Goal: Navigation & Orientation: Find specific page/section

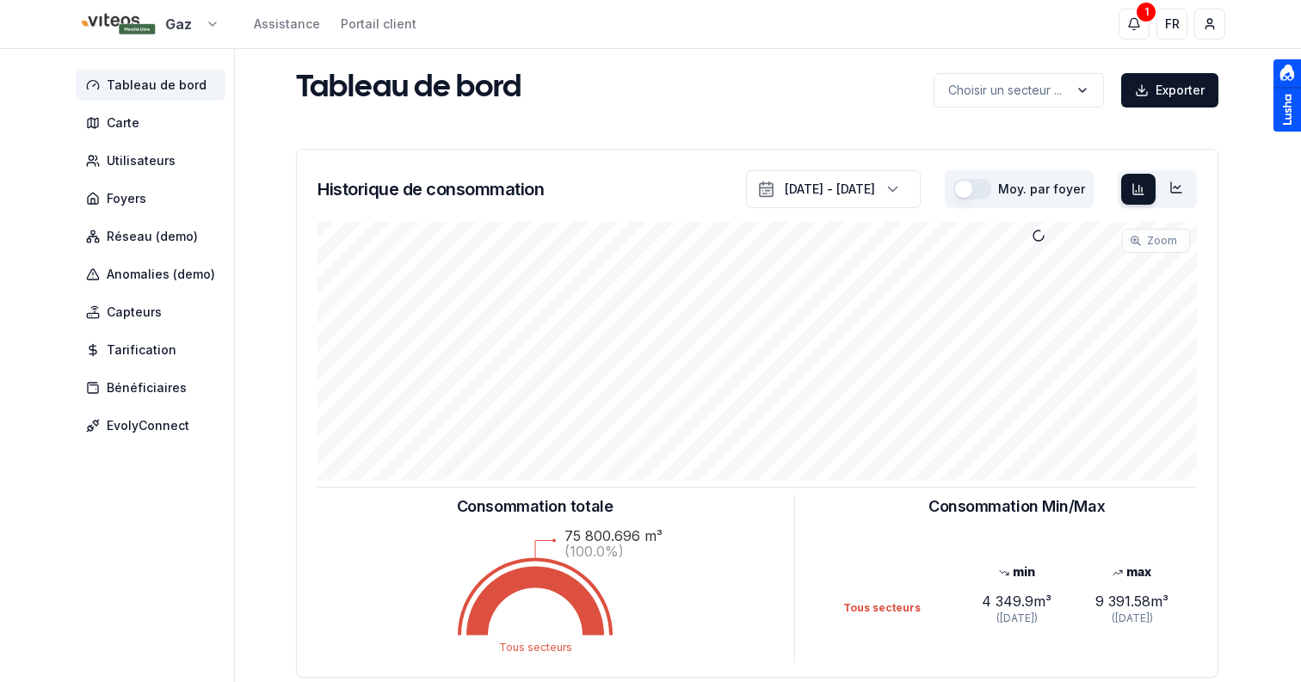
click at [134, 30] on html "Gaz Assistance Portail client 1 1 FR Sami Tableau de bord Carte Utilisateurs Fo…" at bounding box center [650, 533] width 1301 height 1066
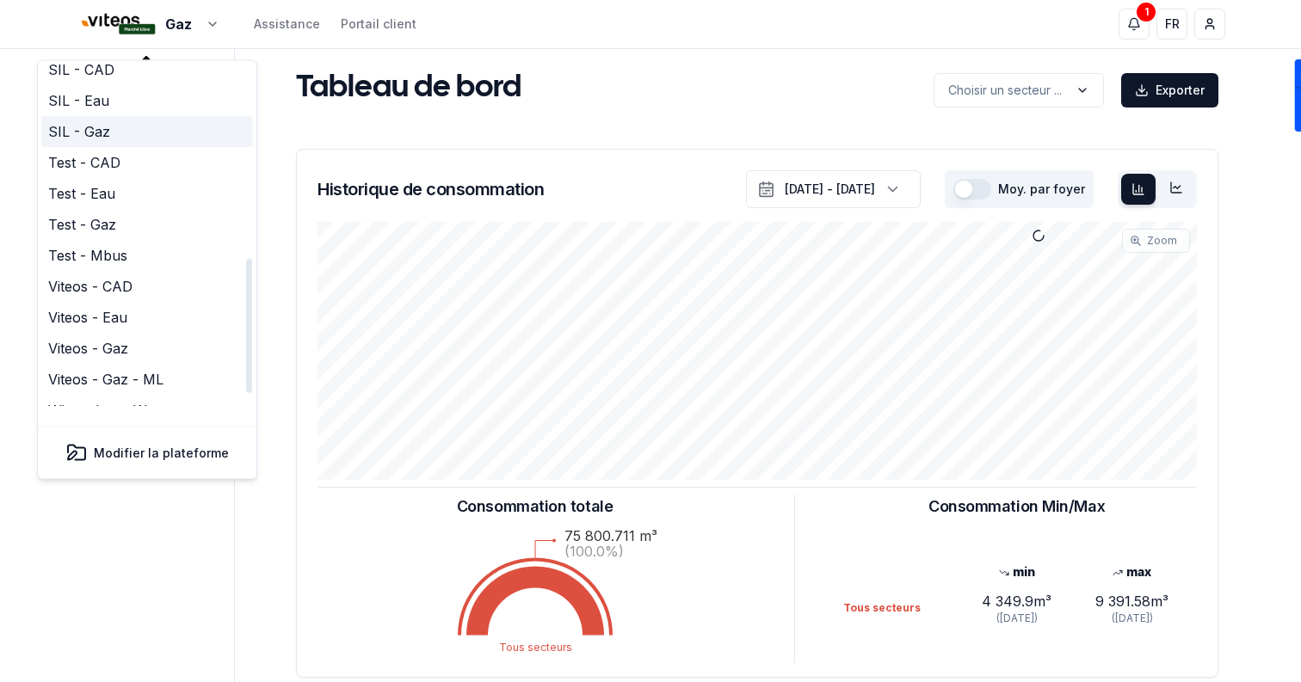
scroll to position [468, 0]
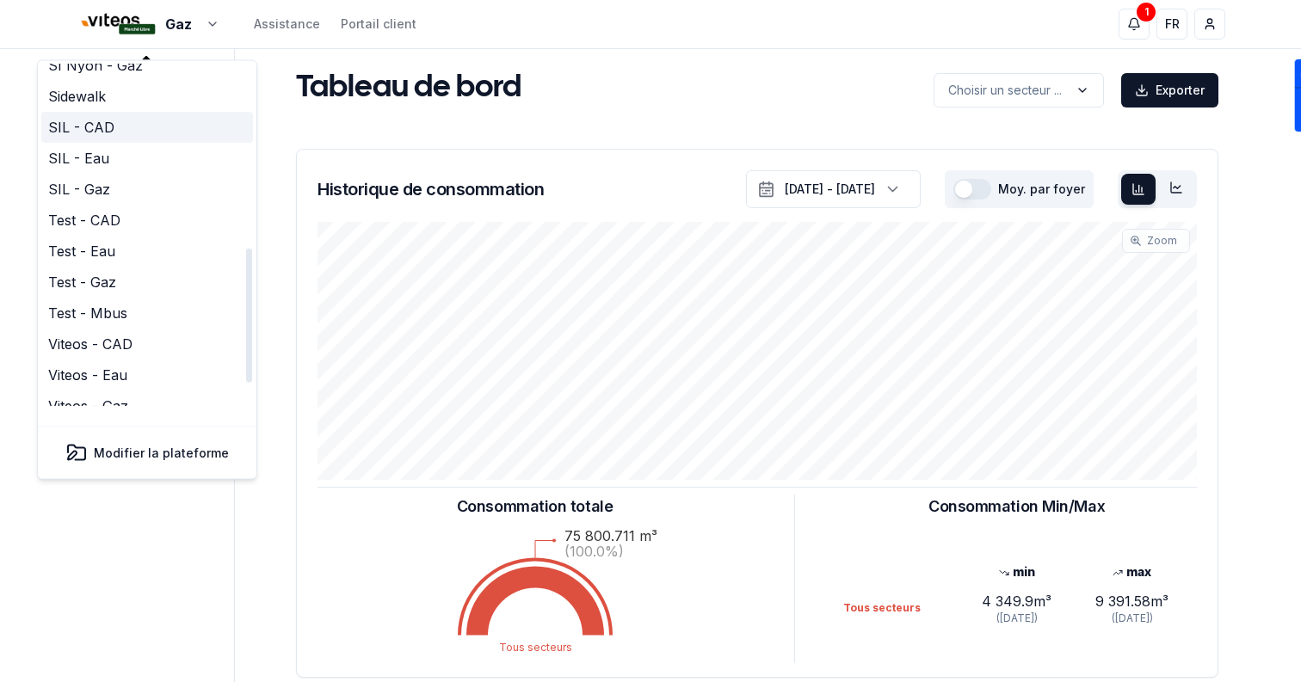
click at [107, 115] on link "SIL - CAD" at bounding box center [147, 128] width 212 height 31
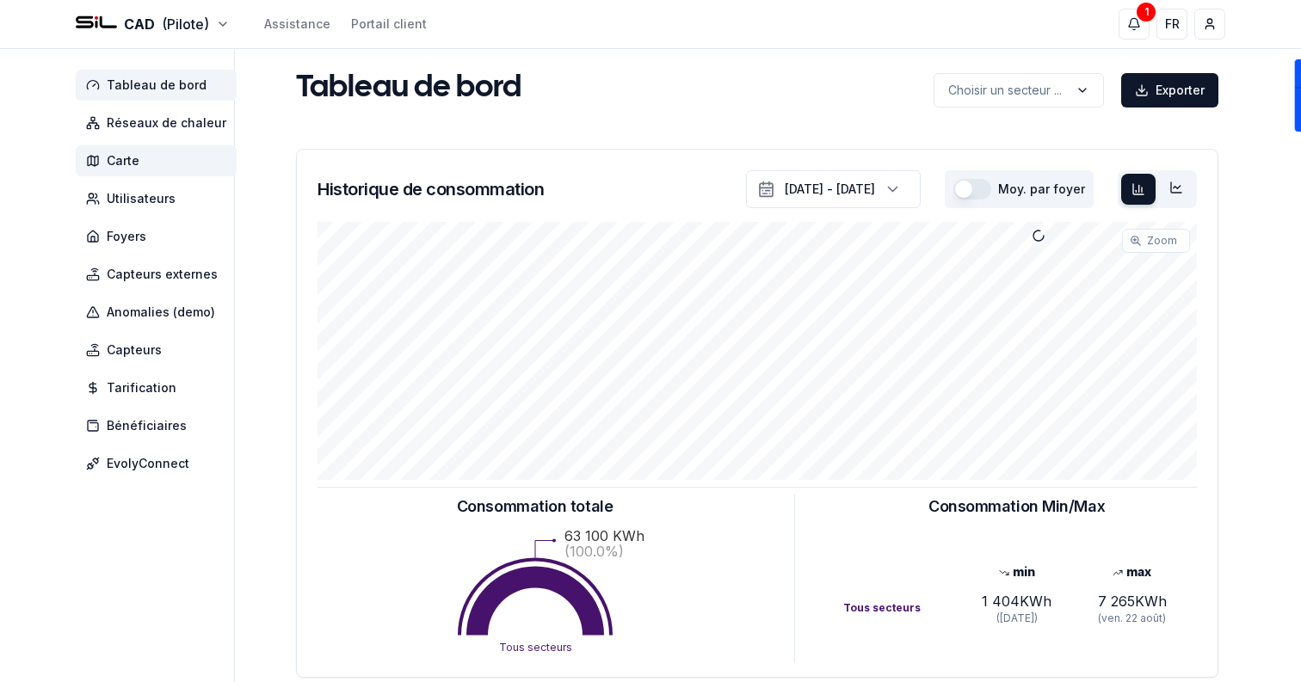
click at [130, 159] on span "Carte" at bounding box center [123, 160] width 33 height 17
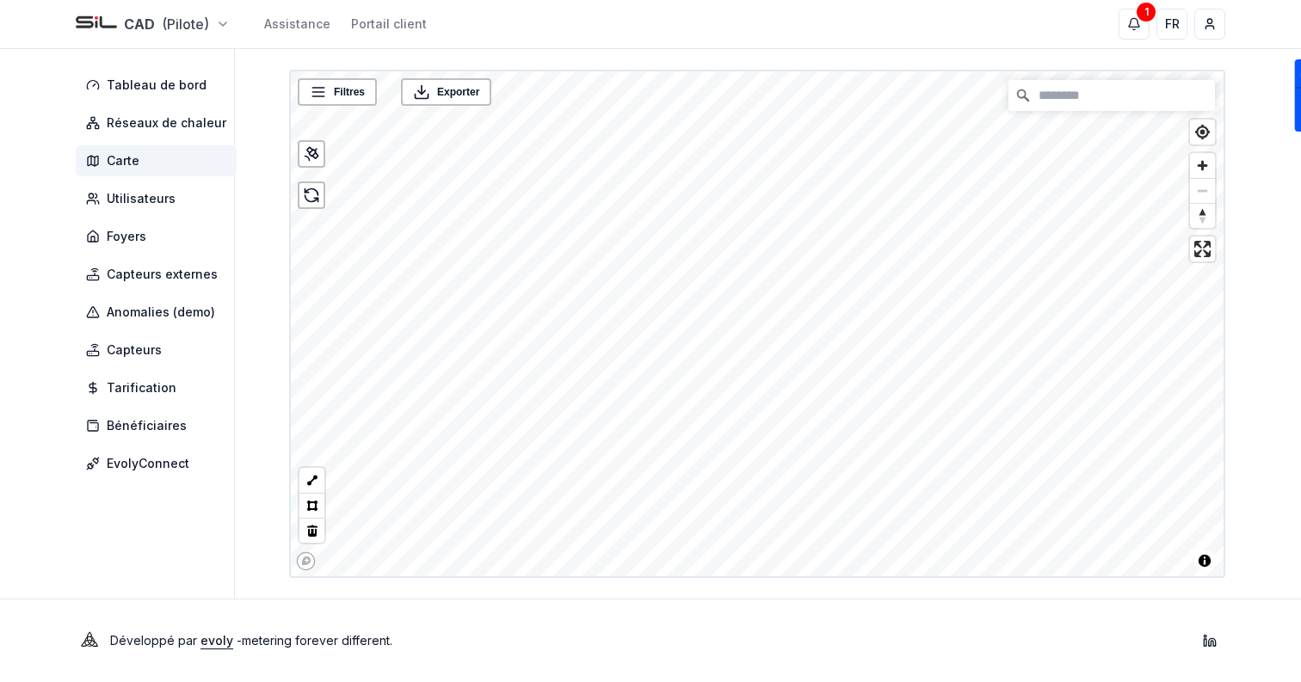
click at [120, 19] on html "CAD (Pilote) Assistance Portail client 1 1 FR Sami Tableau de bord Réseaux de c…" at bounding box center [650, 341] width 1301 height 682
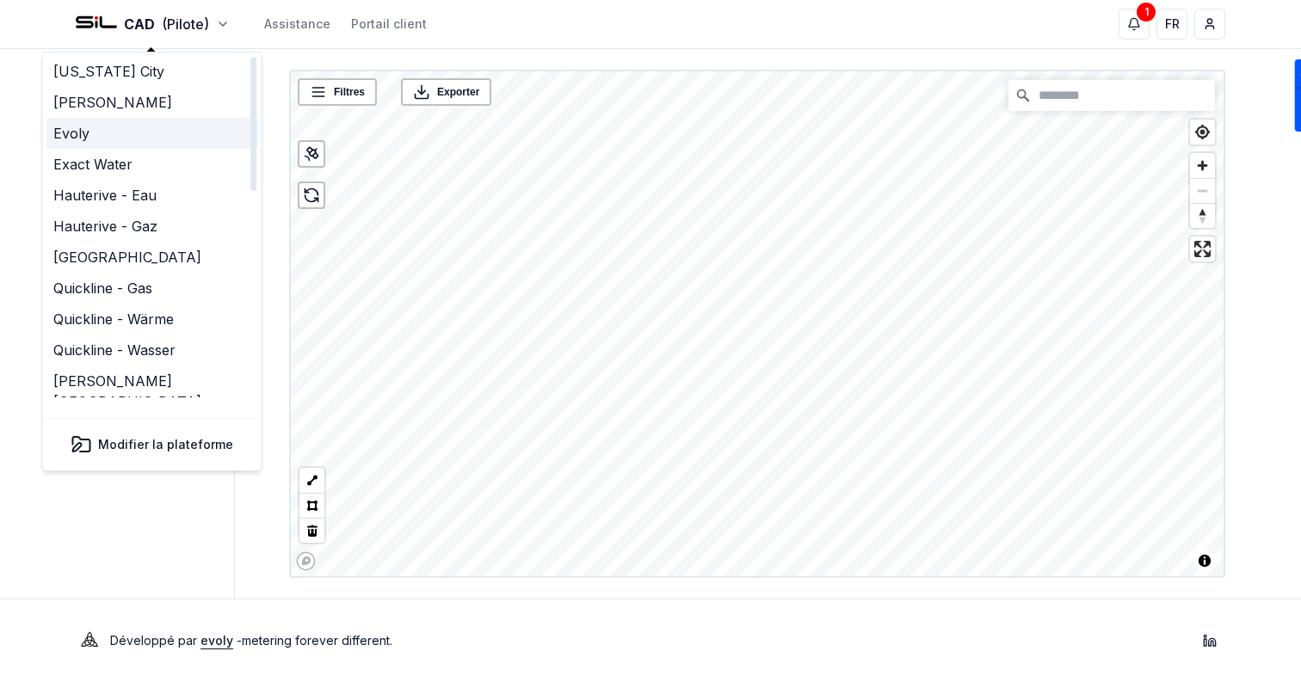
click at [102, 139] on link "Evoly" at bounding box center [152, 133] width 212 height 31
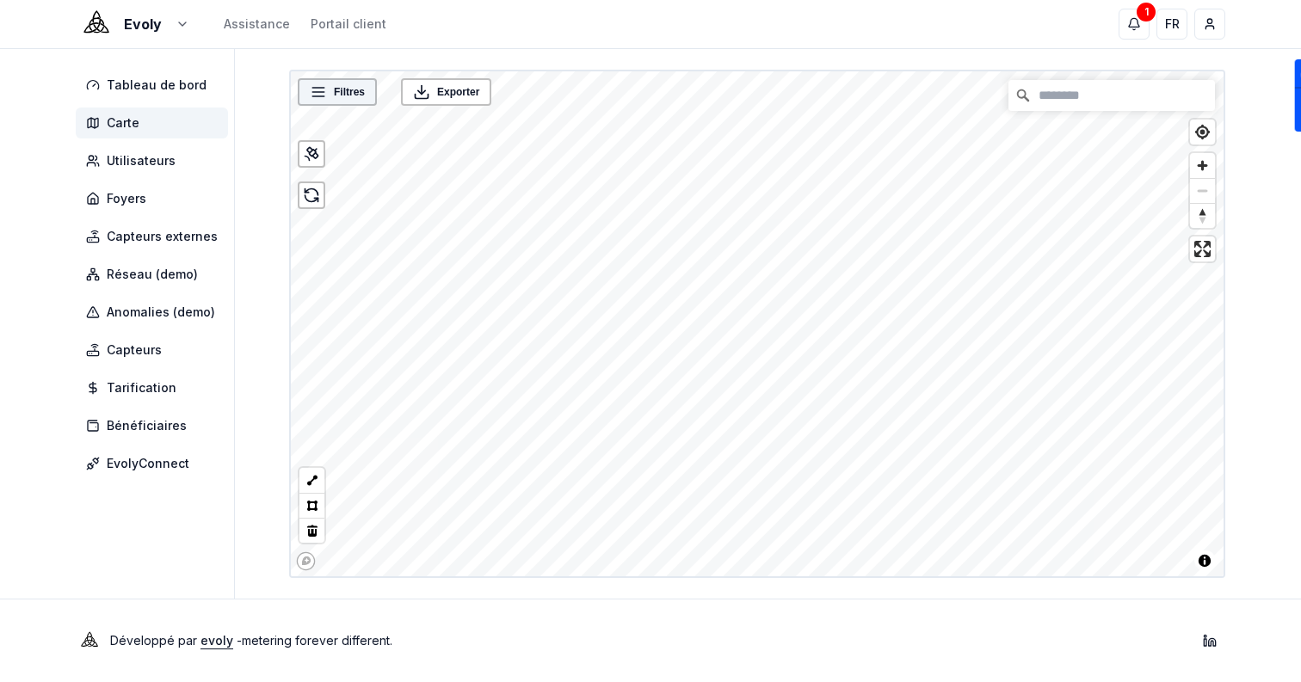
click at [316, 92] on icon at bounding box center [317, 92] width 11 height 0
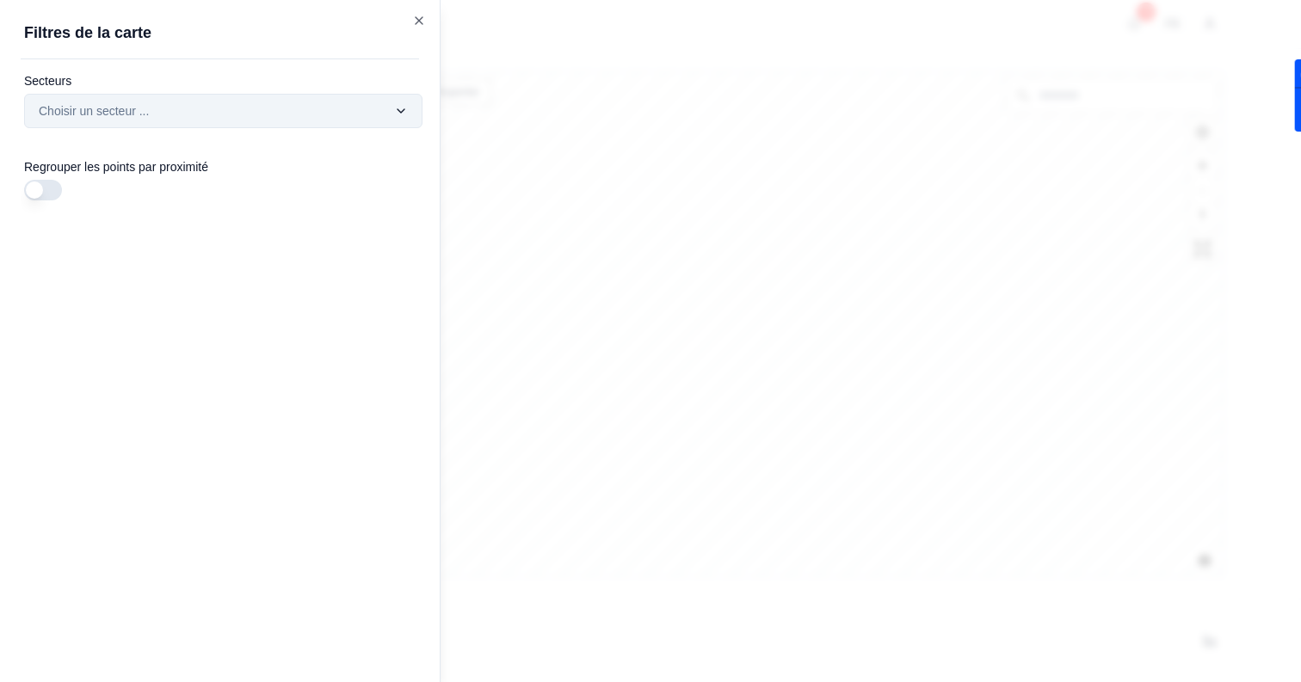
click at [289, 111] on div "Filtres © Mapbox © OpenStreetMap Improve this map Exporter Filtres de la carte …" at bounding box center [757, 324] width 936 height 509
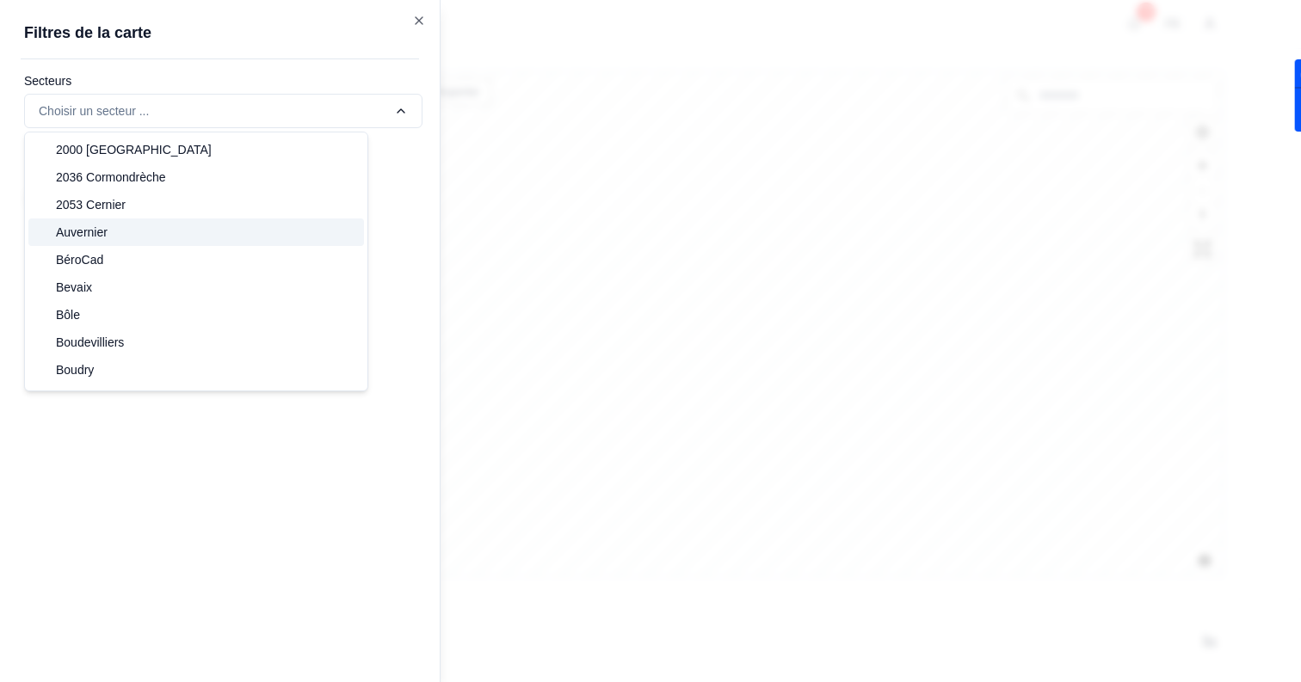
click at [792, 268] on div at bounding box center [650, 341] width 1301 height 682
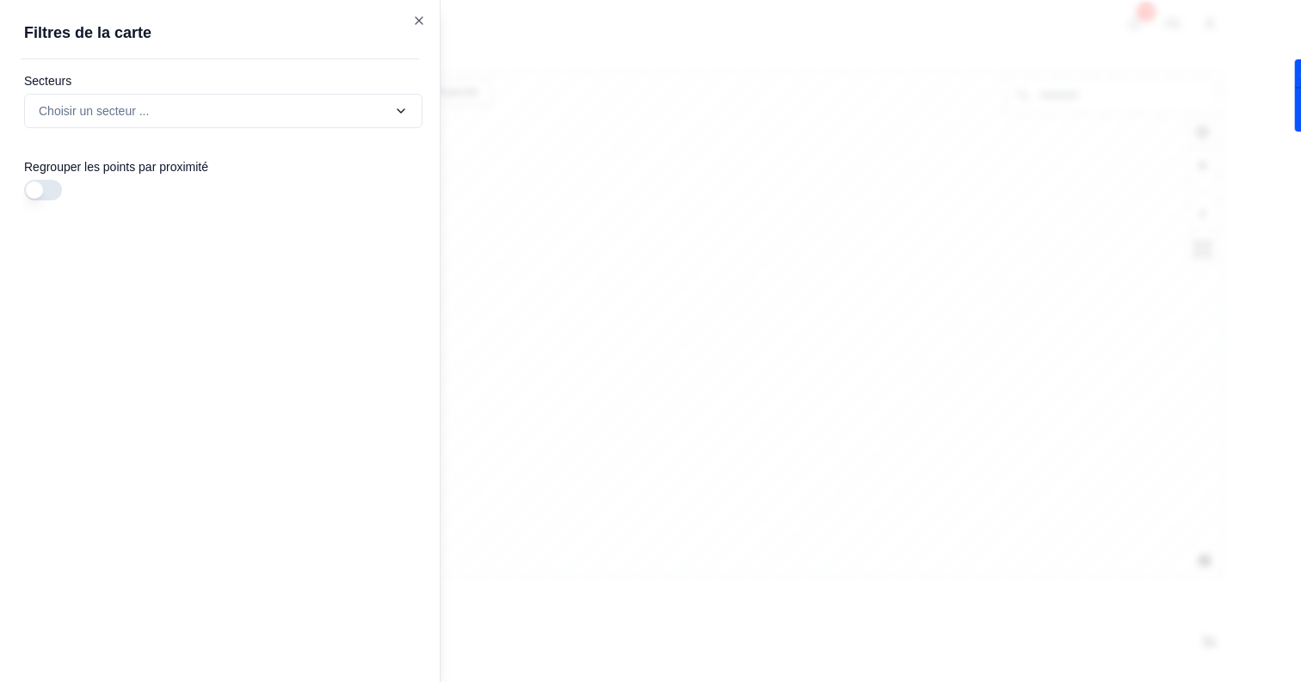
click at [539, 168] on div at bounding box center [650, 341] width 1301 height 682
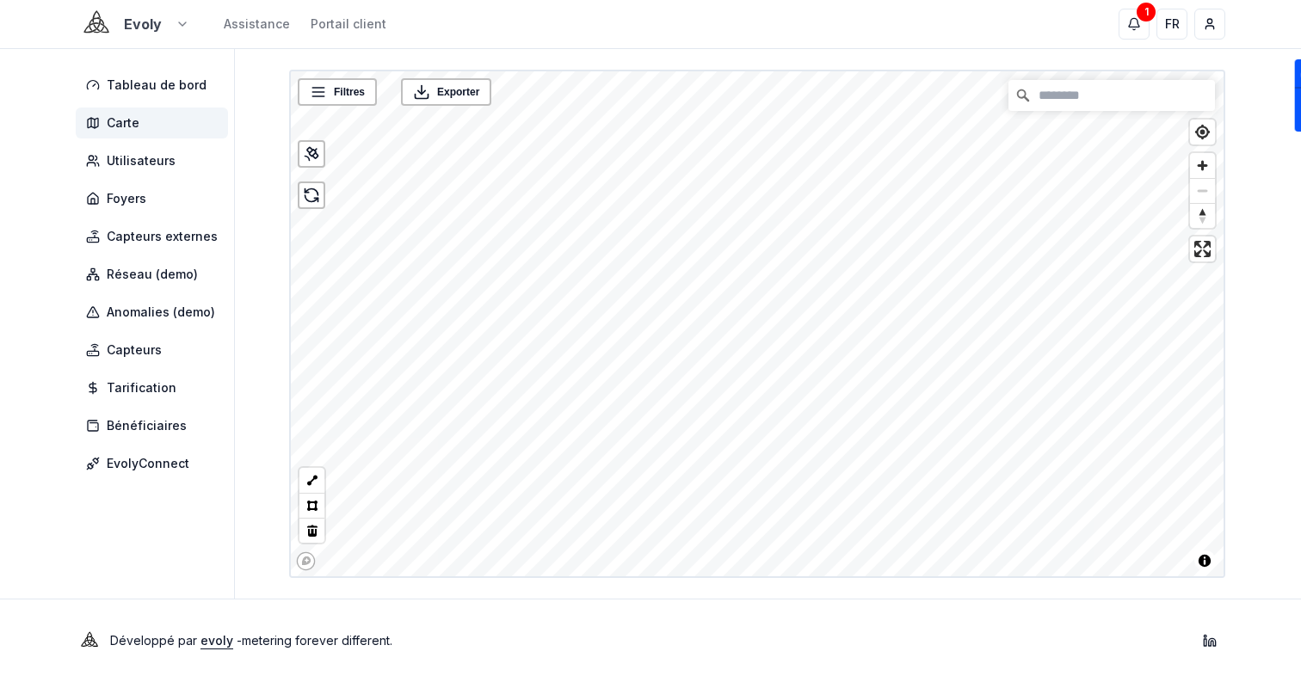
click at [117, 23] on html "Evoly Assistance Portail client 1 1 FR Sami Tableau de bord Carte Utilisateurs …" at bounding box center [650, 341] width 1301 height 682
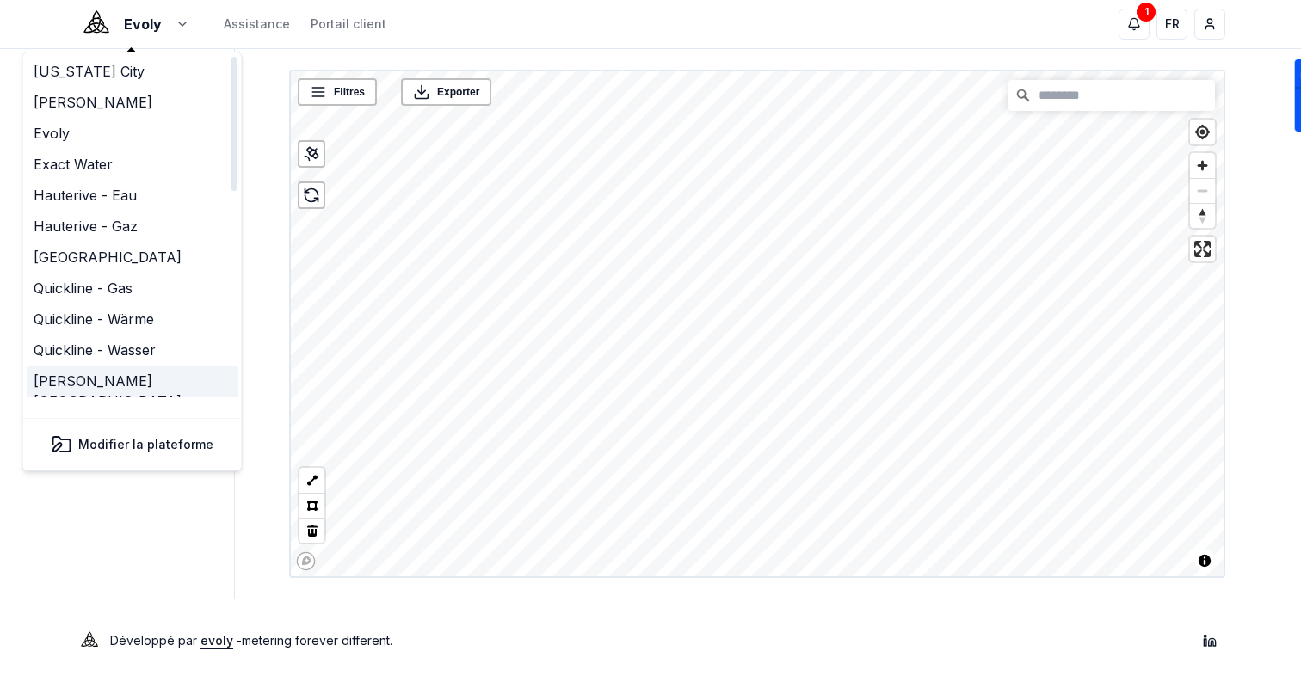
scroll to position [526, 0]
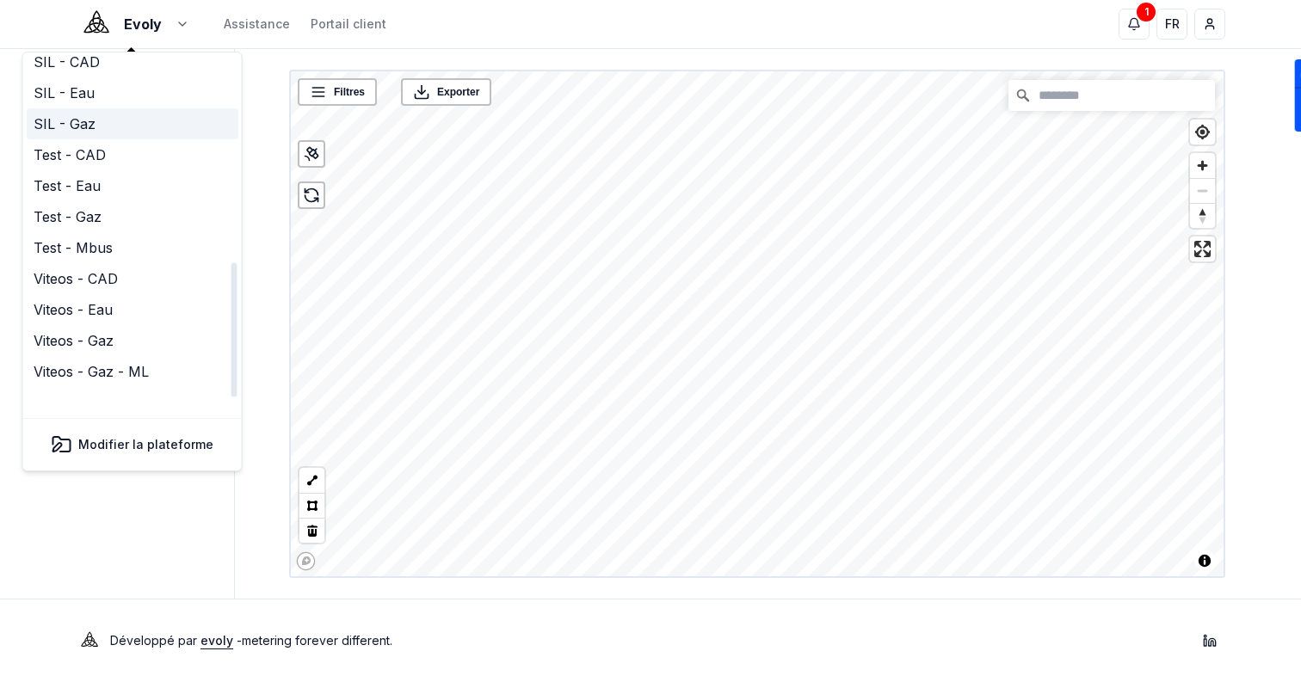
click at [129, 113] on link "SIL - Gaz" at bounding box center [133, 123] width 212 height 31
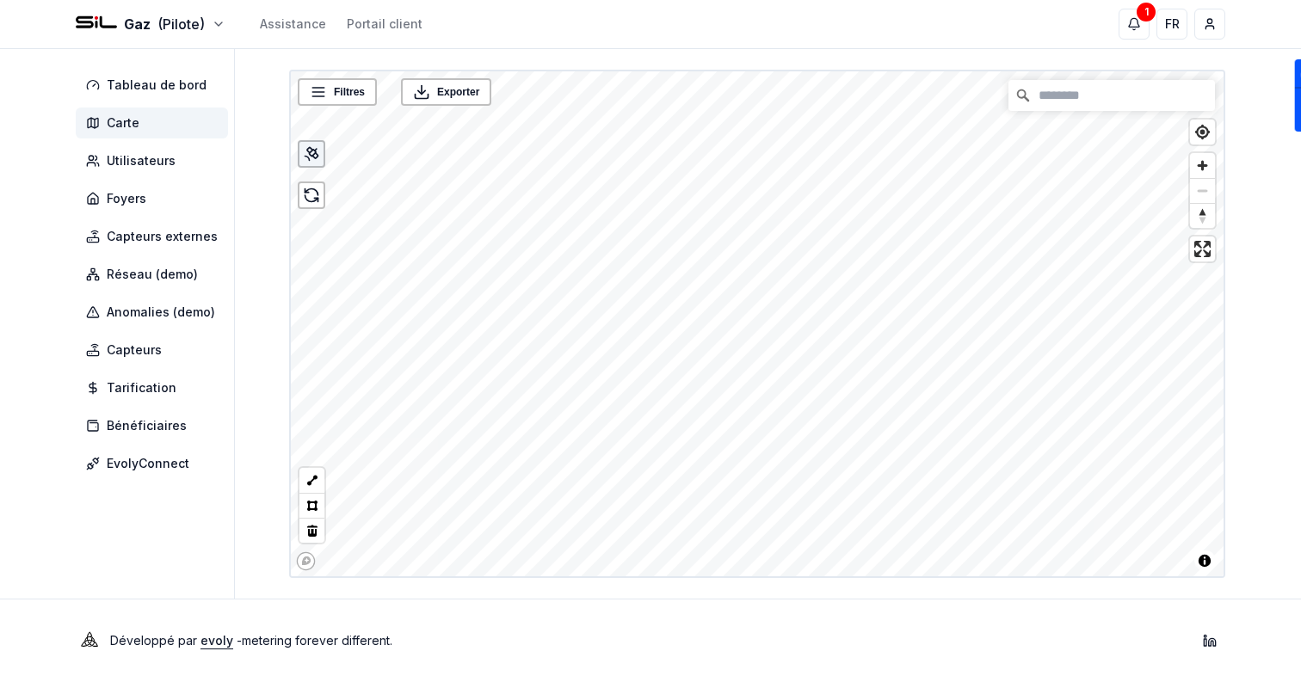
click at [306, 153] on icon at bounding box center [311, 153] width 17 height 17
click at [150, 198] on span "Foyers" at bounding box center [152, 198] width 152 height 31
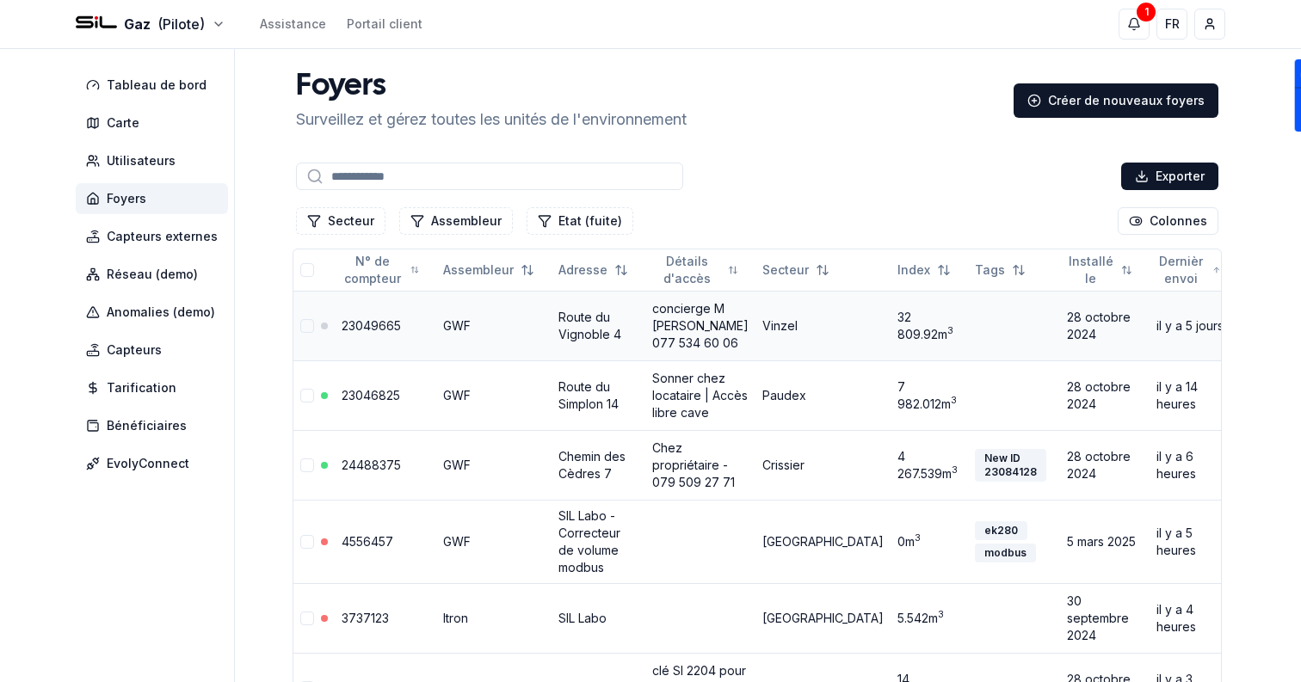
scroll to position [637, 0]
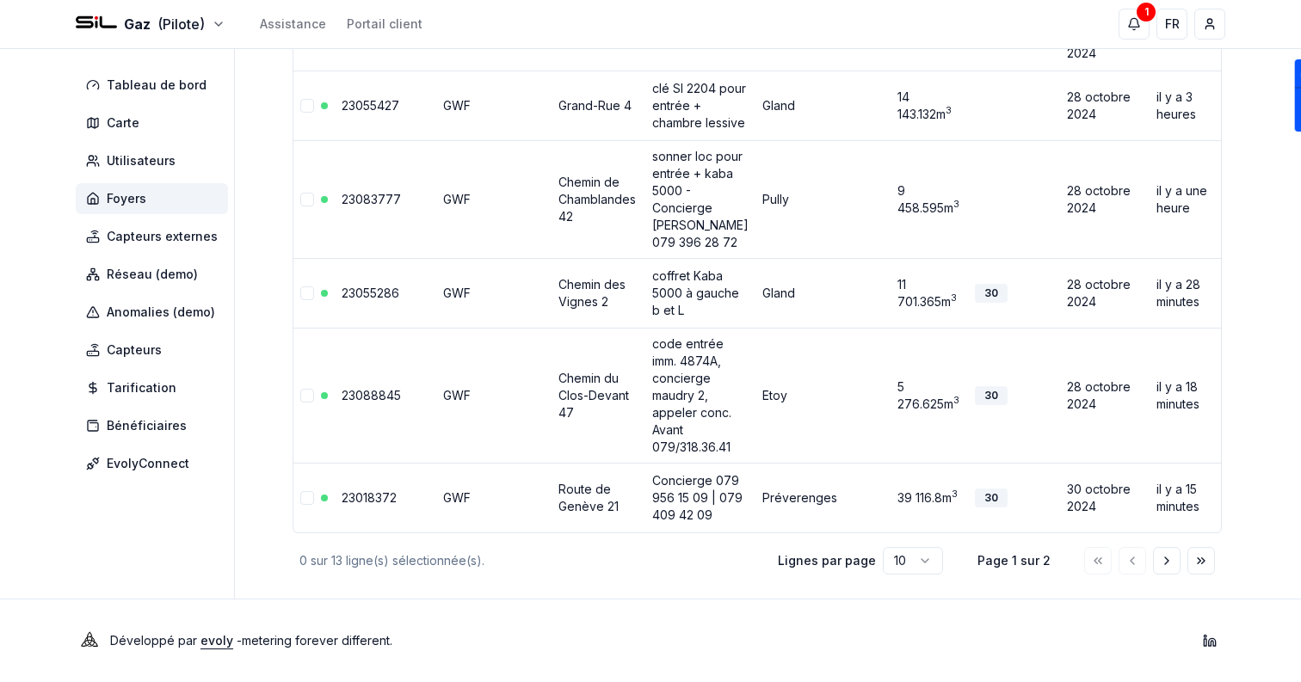
click at [909, 555] on html "Gaz (Pilote) Assistance Portail client 1 1 FR Sami Tableau de bord Carte Utilis…" at bounding box center [650, 49] width 1301 height 1265
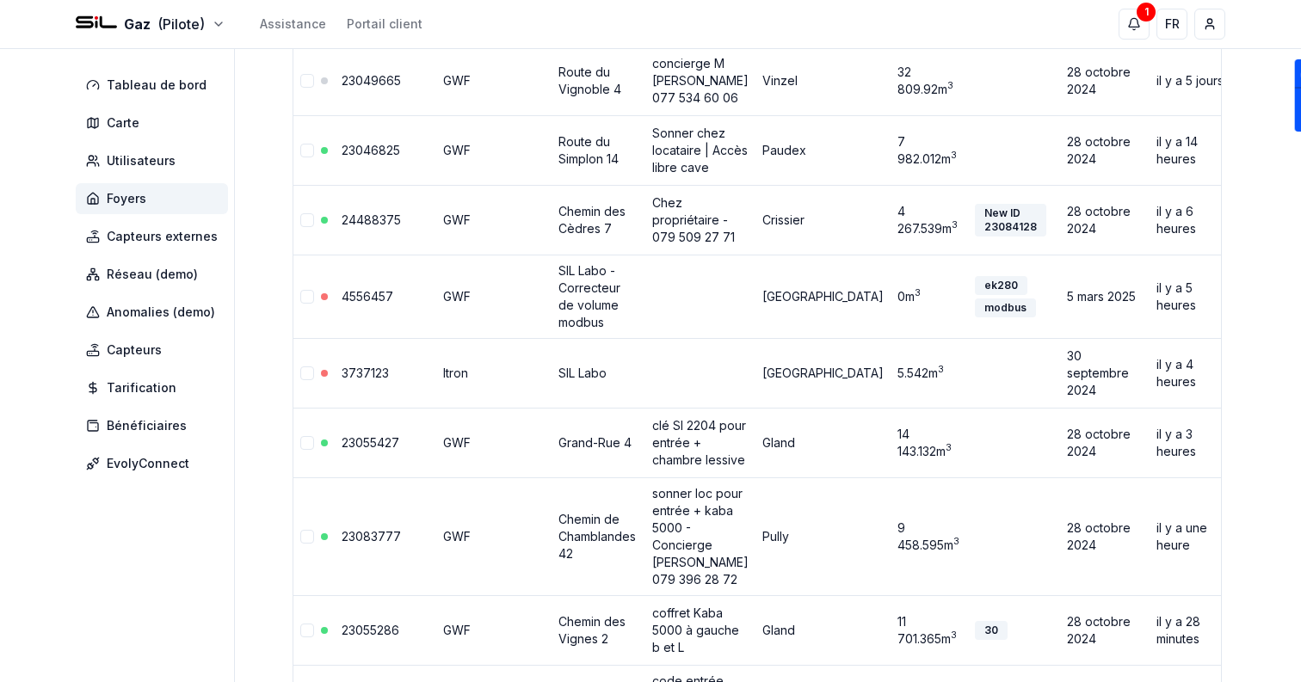
scroll to position [0, 0]
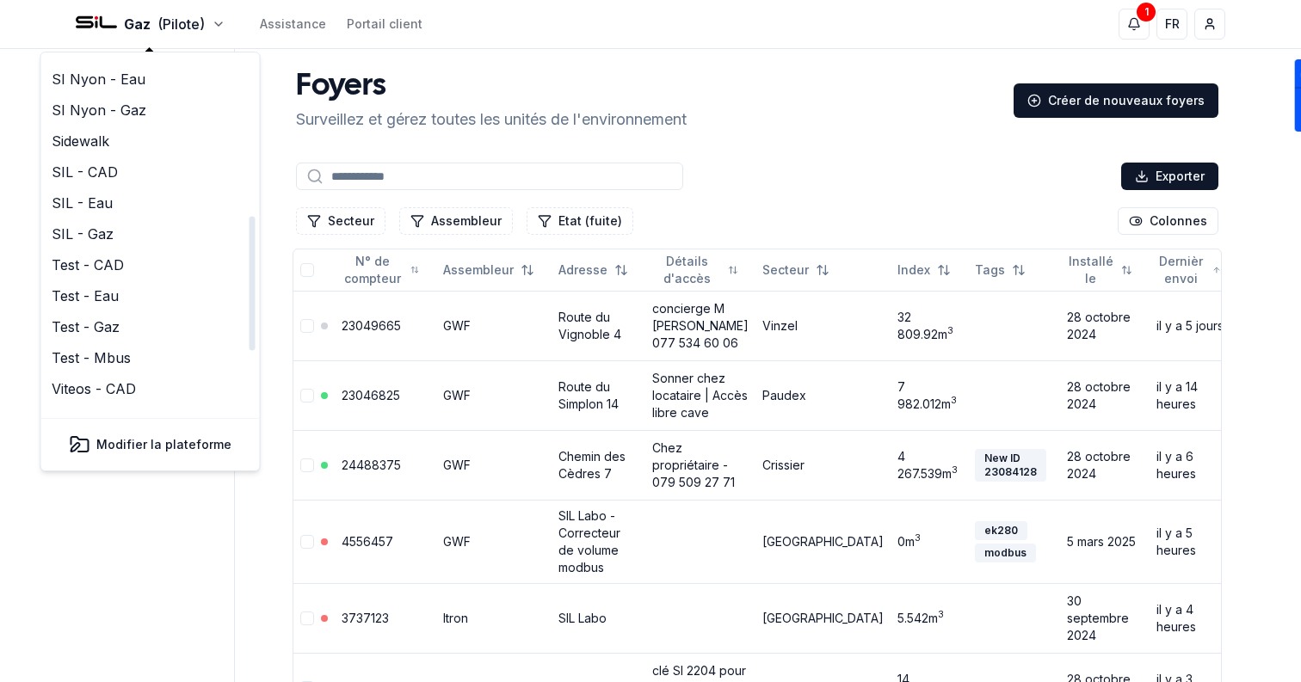
scroll to position [406, 0]
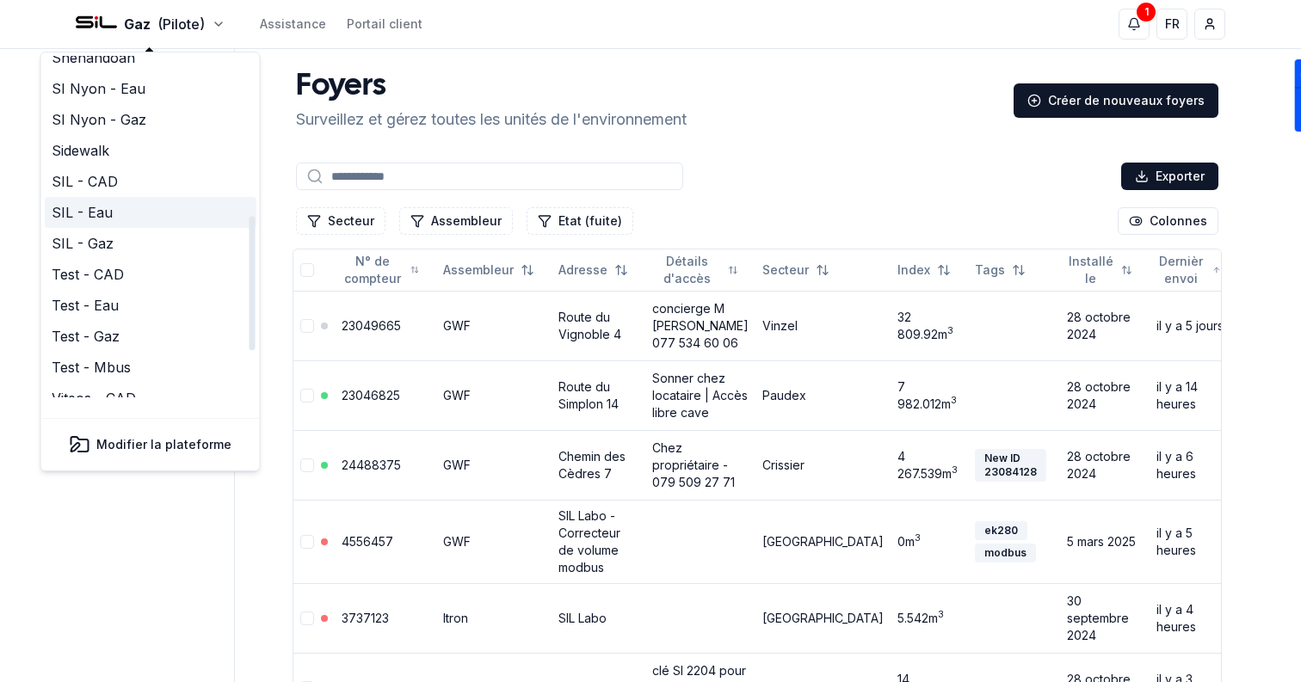
click at [118, 197] on link "SIL - Eau" at bounding box center [151, 212] width 212 height 31
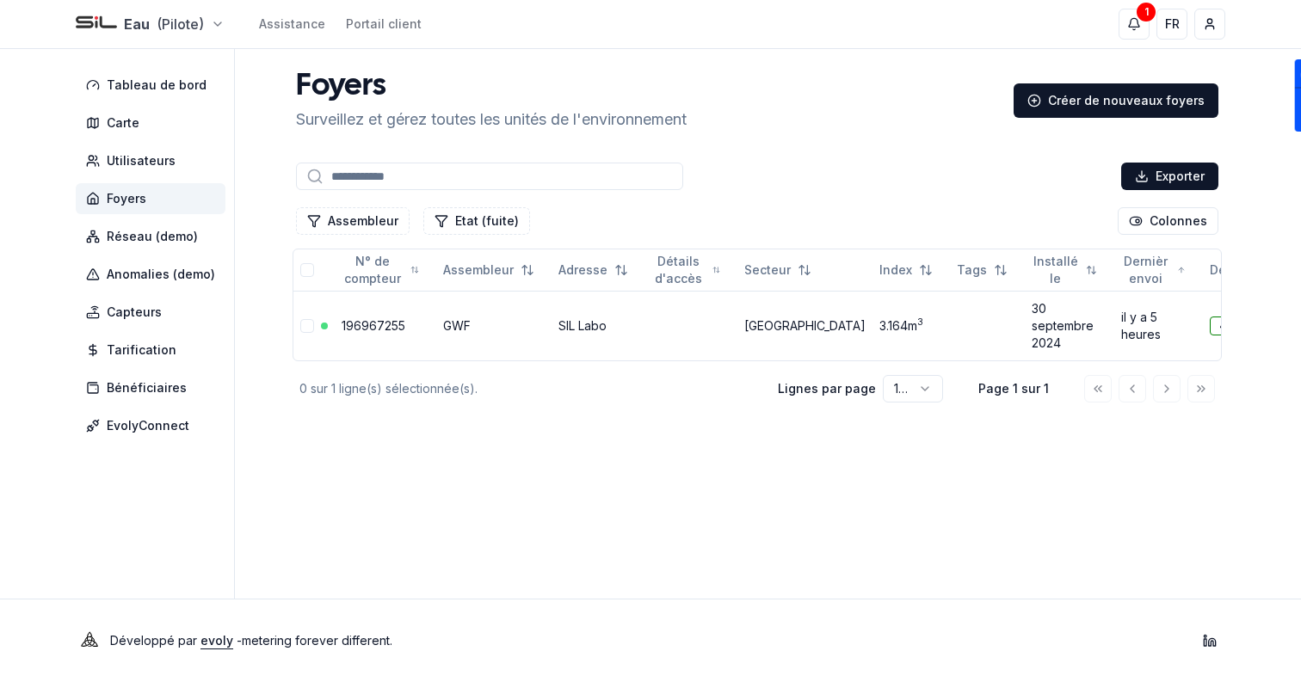
click at [165, 16] on html "Eau (Pilote) Assistance Portail client 1 1 FR Sami Tableau de bord Carte Utilis…" at bounding box center [650, 341] width 1301 height 682
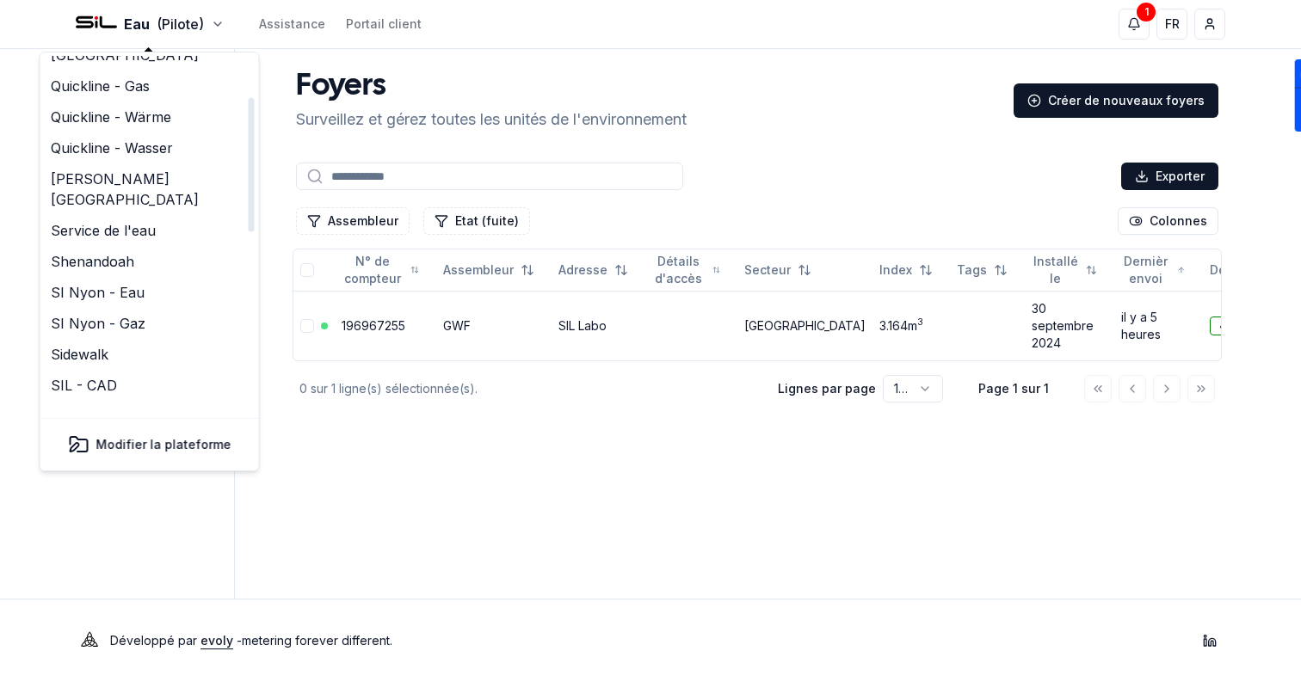
scroll to position [204, 0]
click at [136, 368] on link "SIL - CAD" at bounding box center [150, 383] width 212 height 31
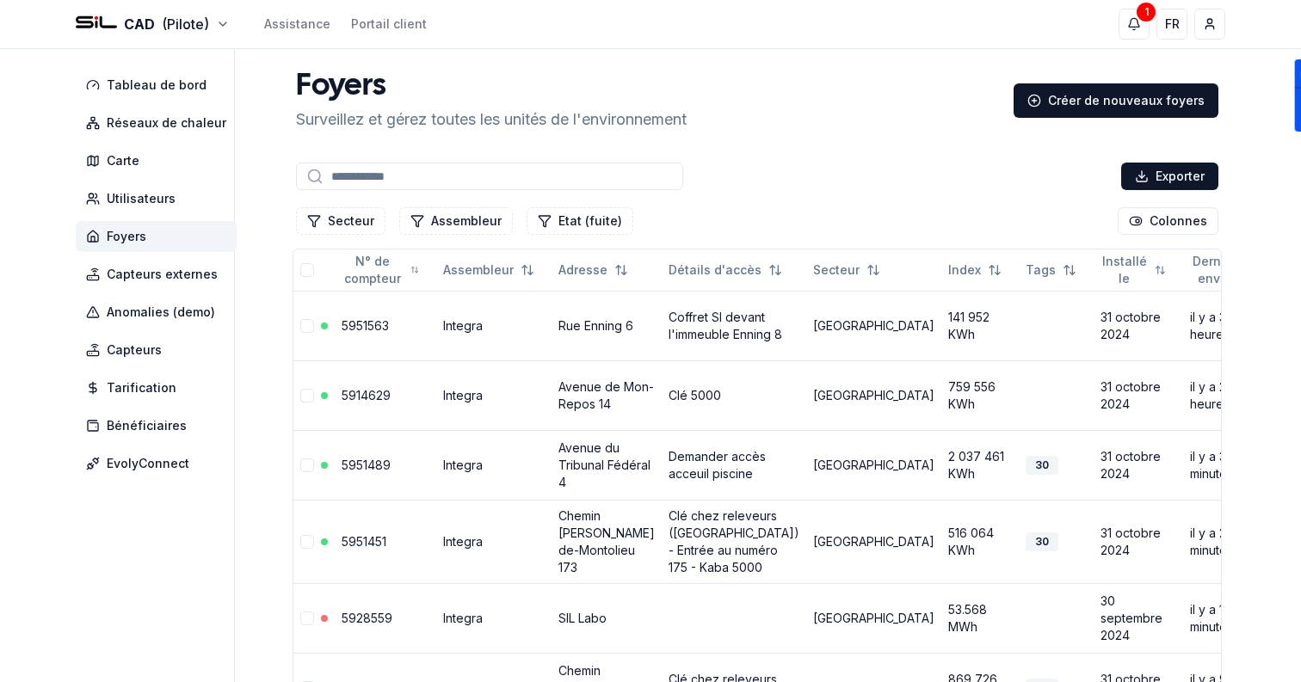
click at [199, 256] on nav "Tableau de bord Réseaux de chaleur Carte Utilisateurs Foyers Capteurs externes …" at bounding box center [160, 275] width 168 height 410
click at [200, 266] on span "Capteurs externes" at bounding box center [162, 274] width 111 height 17
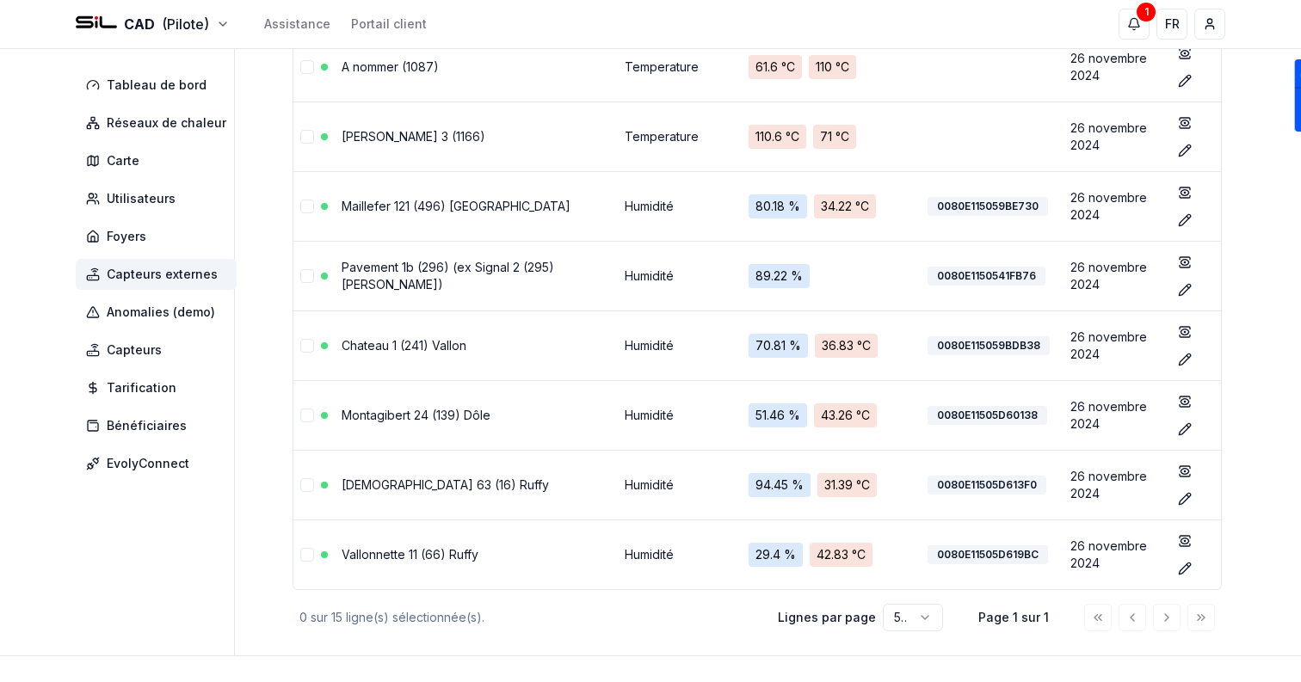
scroll to position [758, 0]
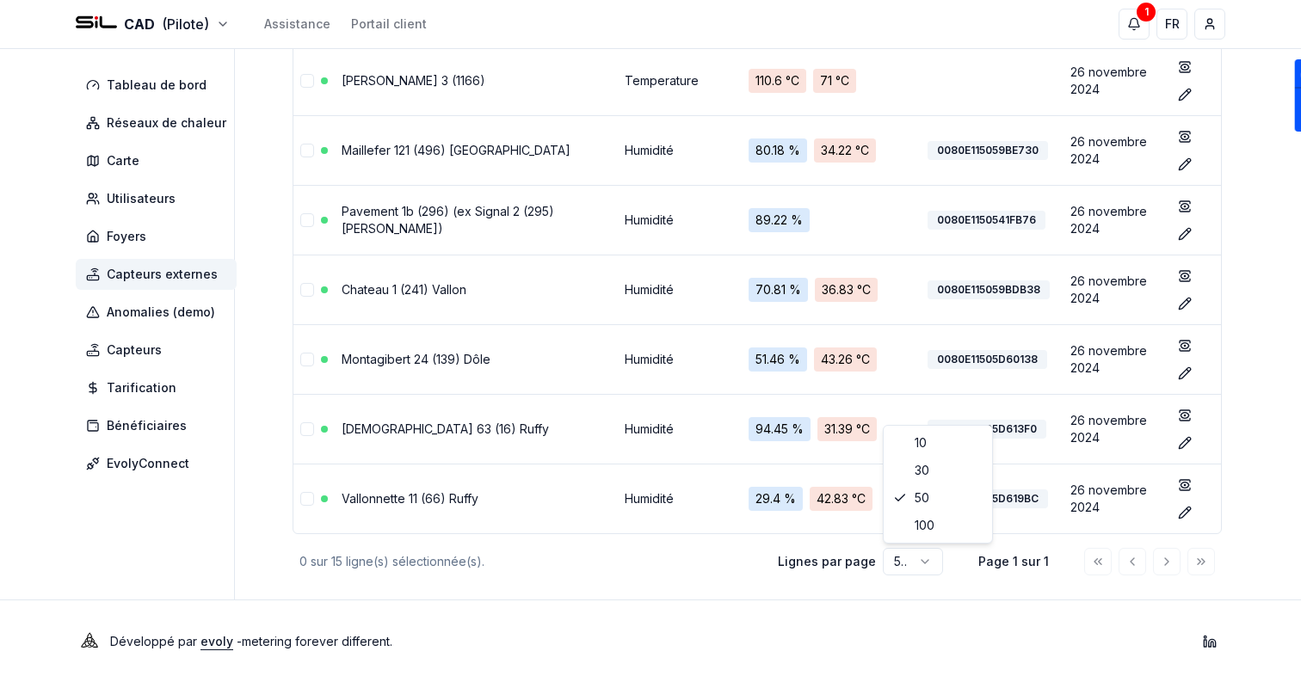
click at [959, 568] on div "Lignes par page 50 Page 1 sur 1" at bounding box center [996, 562] width 437 height 28
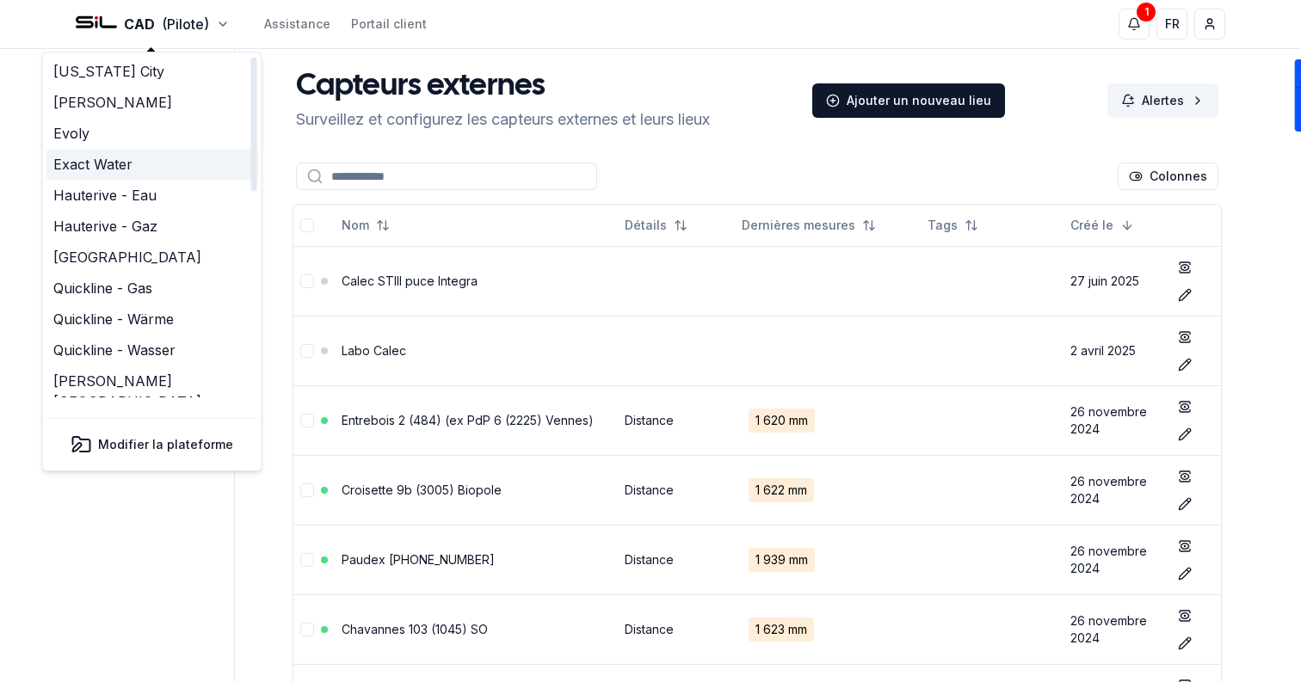
scroll to position [526, 0]
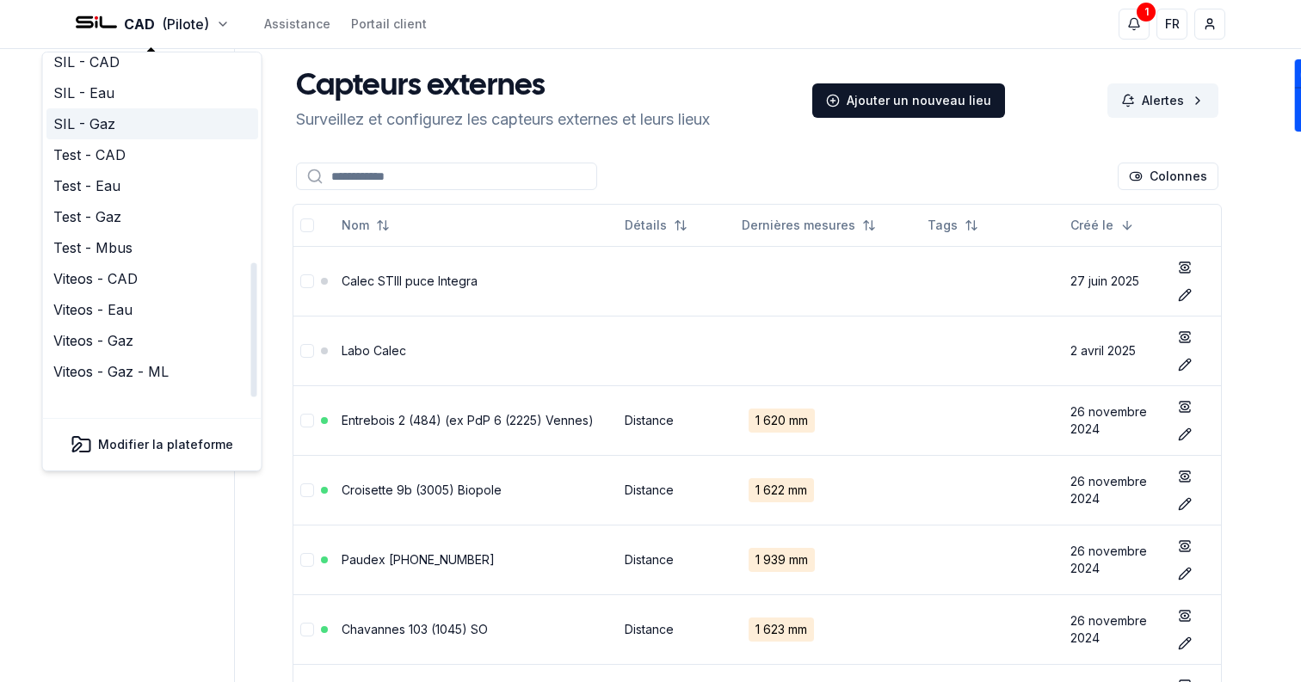
click at [132, 108] on link "SIL - Gaz" at bounding box center [152, 123] width 212 height 31
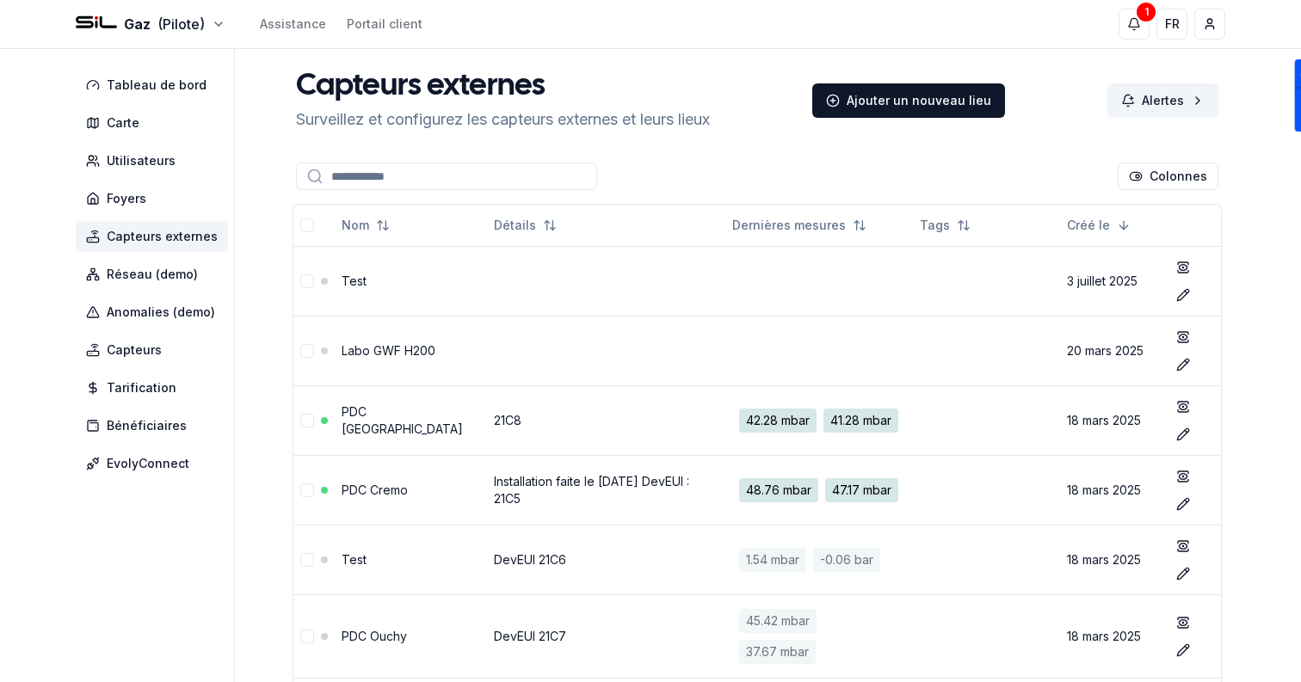
click at [1125, 81] on div "Capteurs externes Surveillez et configurez les capteurs externes et leurs lieux…" at bounding box center [757, 101] width 936 height 62
click at [1133, 93] on div "Alertes" at bounding box center [1162, 100] width 111 height 34
click at [134, 29] on html "Gaz (Pilote) Assistance Portail client 1 1 FR Sami Tableau de bord Carte Utilis…" at bounding box center [650, 518] width 1301 height 1037
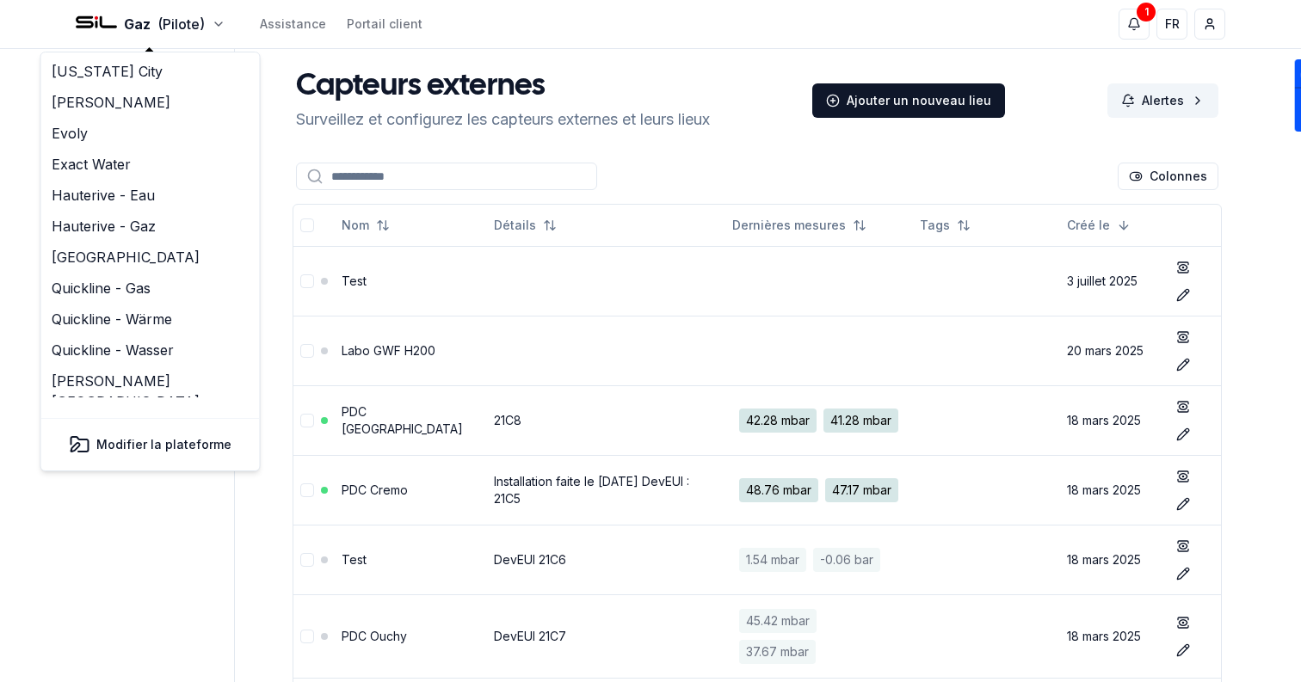
click at [317, 317] on html "Gaz (Pilote) Assistance Portail client 1 1 FR Sami Tableau de bord Carte Utilis…" at bounding box center [650, 518] width 1301 height 1037
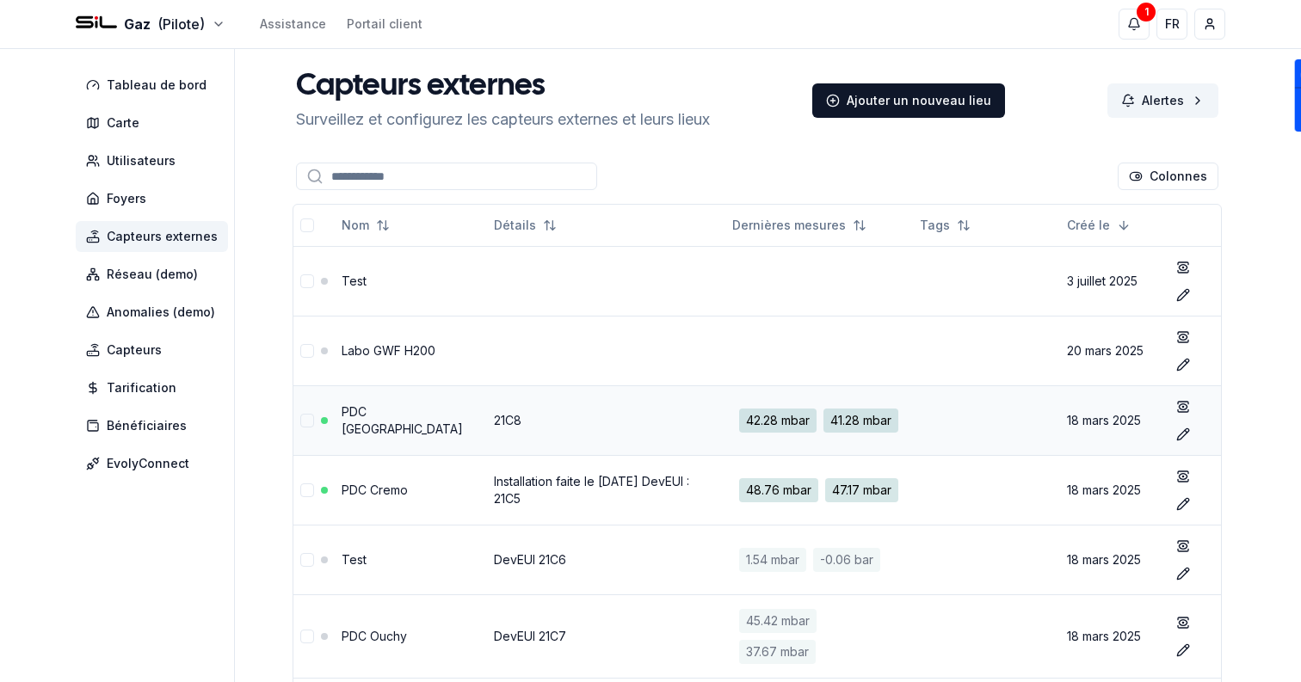
click at [361, 422] on link "PDC [GEOGRAPHIC_DATA]" at bounding box center [402, 420] width 121 height 32
